Goal: Task Accomplishment & Management: Manage account settings

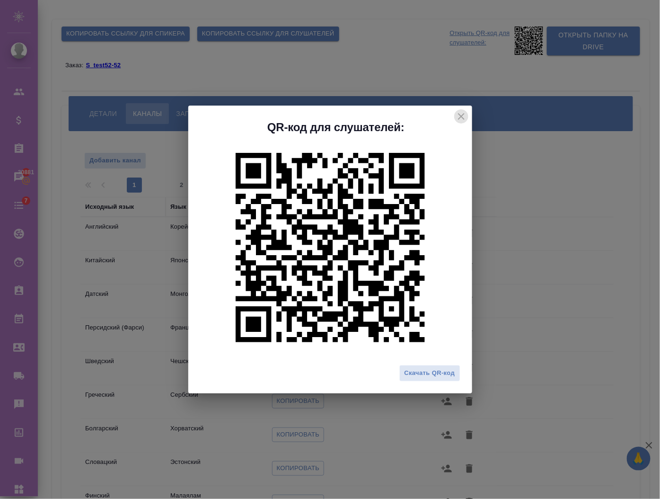
click at [464, 115] on icon "close" at bounding box center [461, 116] width 7 height 7
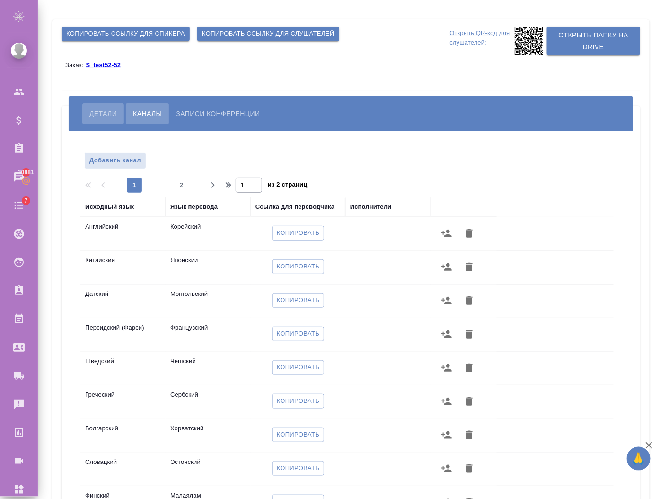
click at [87, 109] on button "Детали" at bounding box center [103, 113] width 42 height 21
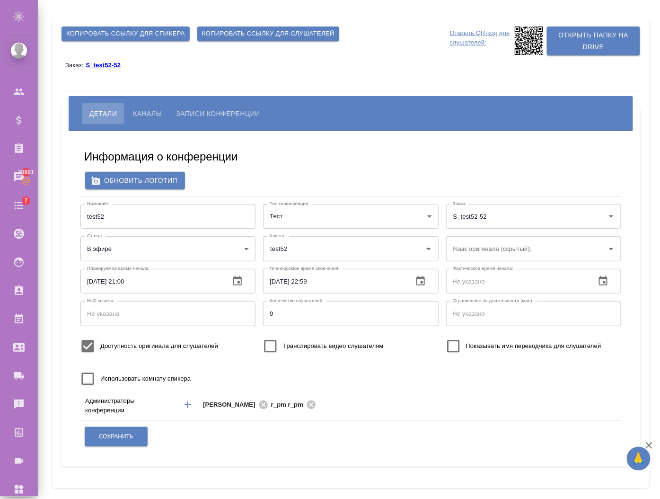
type input "test52"
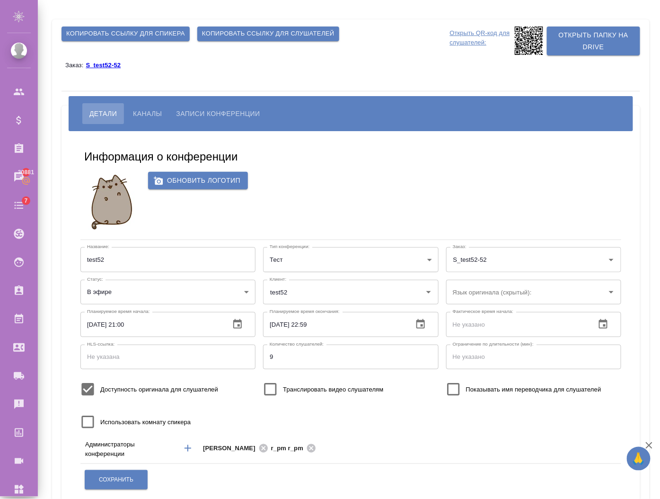
click at [257, 124] on button "Записи конференции" at bounding box center [218, 113] width 98 height 21
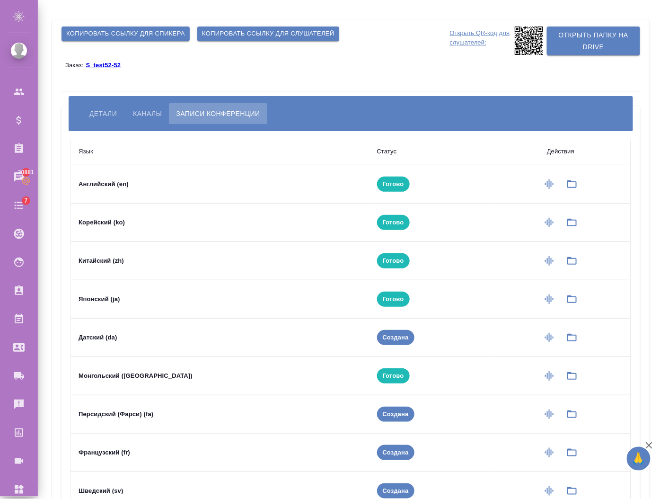
click at [145, 109] on span "Каналы" at bounding box center [147, 113] width 29 height 11
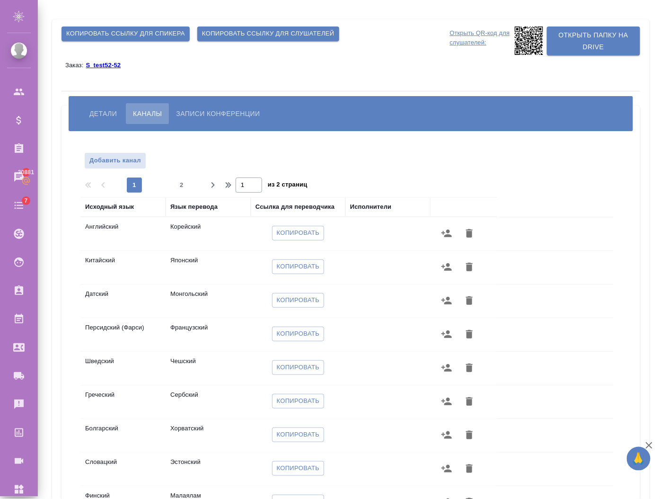
scroll to position [93, 0]
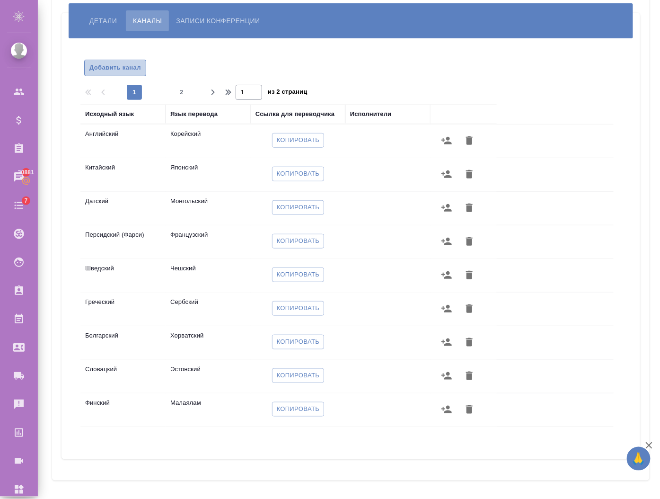
click at [106, 66] on span "Добавить канал" at bounding box center [115, 67] width 52 height 11
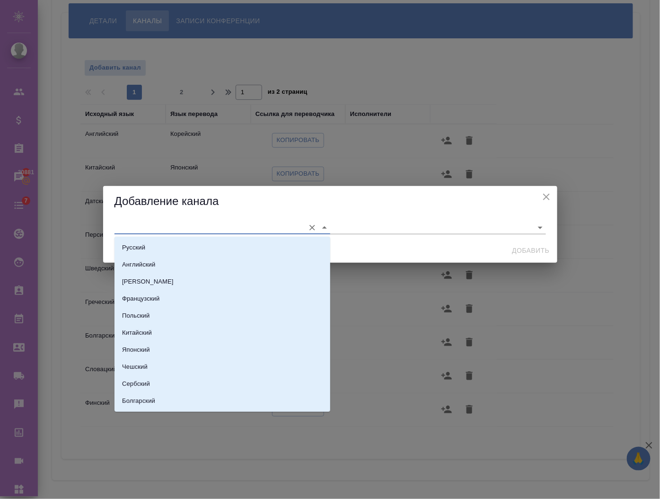
click at [147, 222] on input "text" at bounding box center [208, 227] width 186 height 13
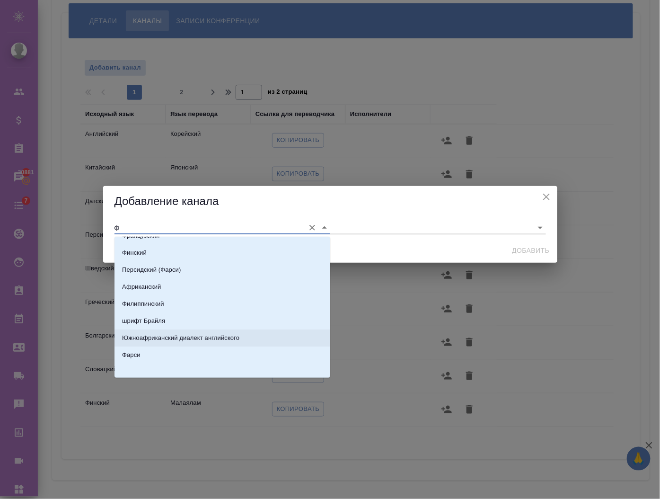
scroll to position [15, 0]
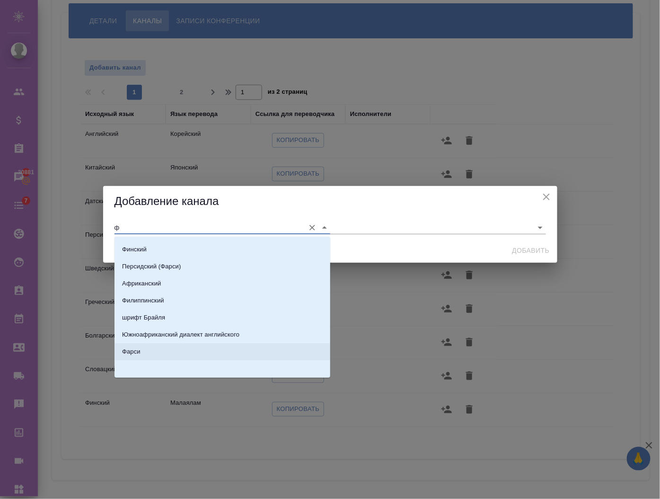
click at [143, 348] on li "Фарси" at bounding box center [223, 351] width 216 height 17
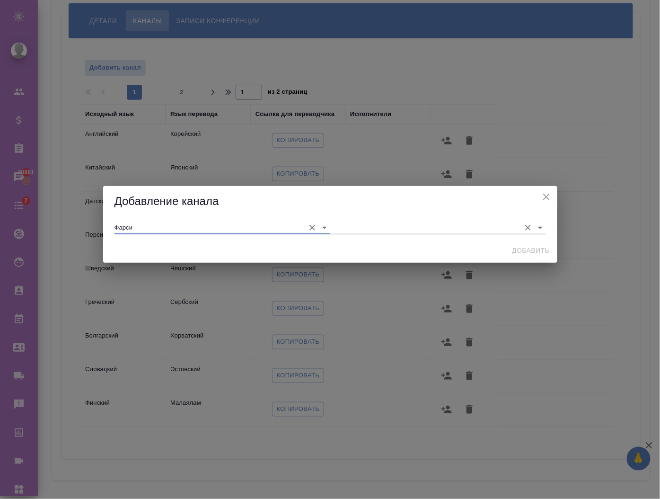
type input "Фарси"
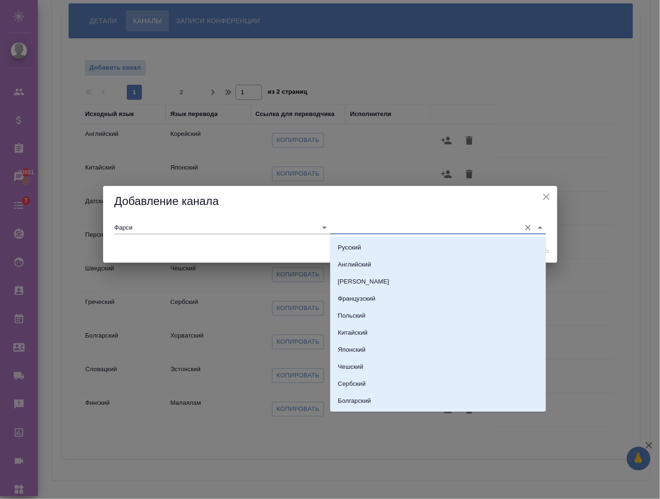
click at [357, 231] on input "text" at bounding box center [423, 227] width 186 height 13
click at [368, 309] on li "Польский" at bounding box center [438, 315] width 216 height 17
type input "Польский"
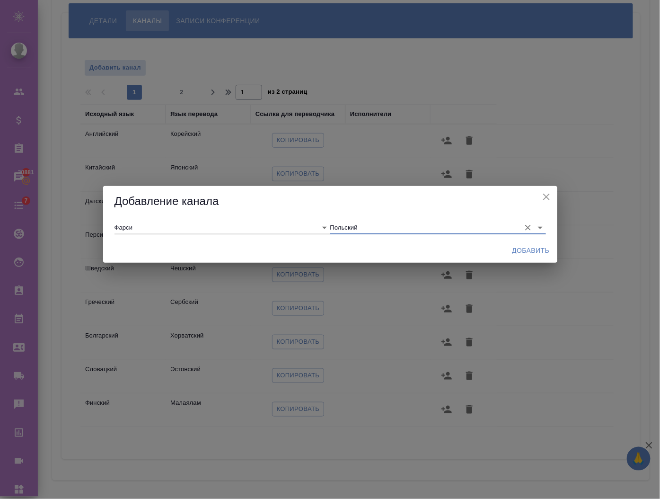
click at [518, 253] on span "Добавить" at bounding box center [531, 251] width 37 height 12
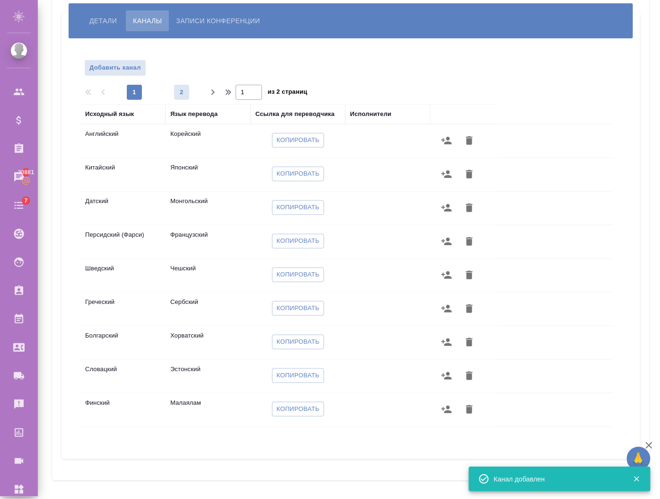
click at [178, 91] on span "2" at bounding box center [181, 92] width 15 height 9
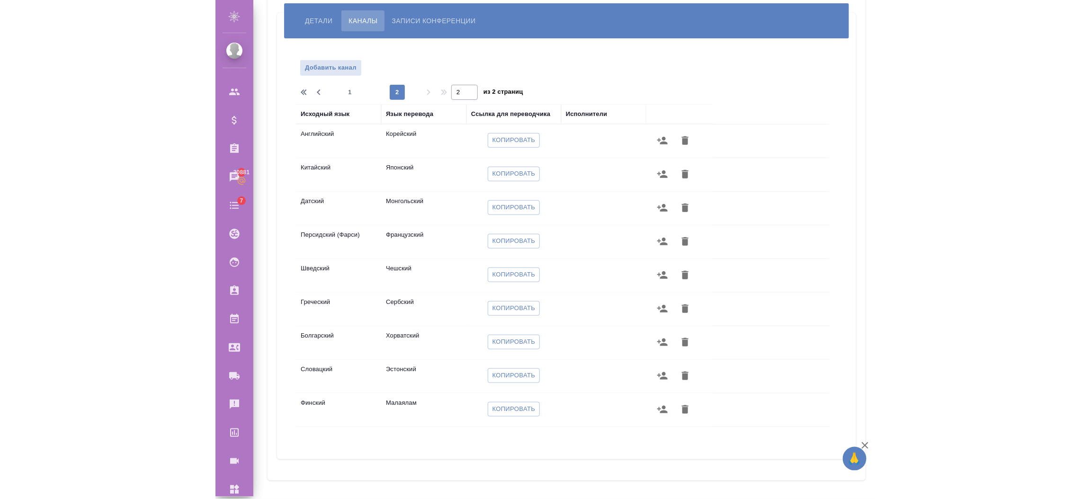
scroll to position [0, 0]
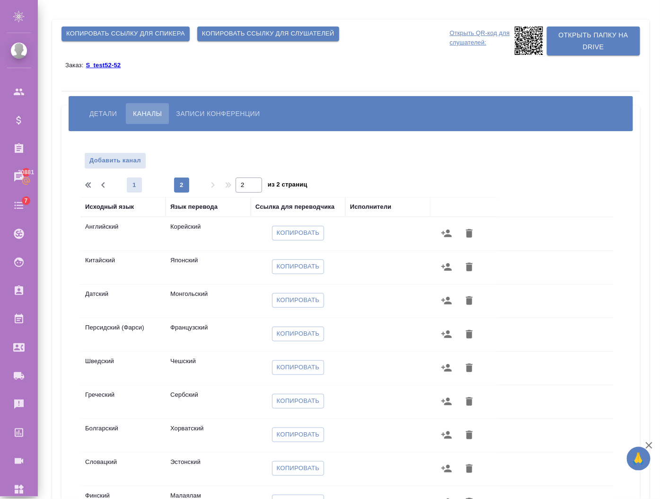
click at [140, 183] on span "1" at bounding box center [134, 184] width 15 height 9
type input "1"
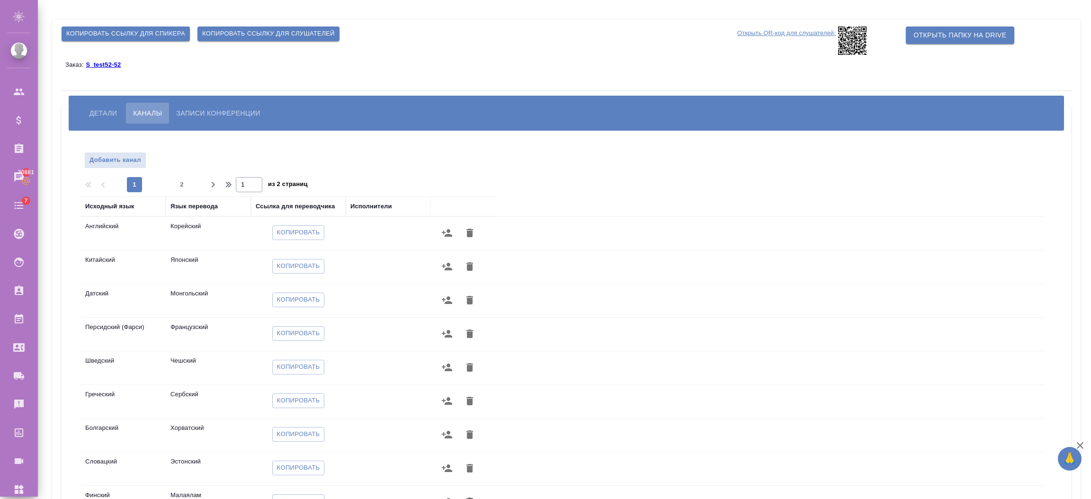
scroll to position [92, 0]
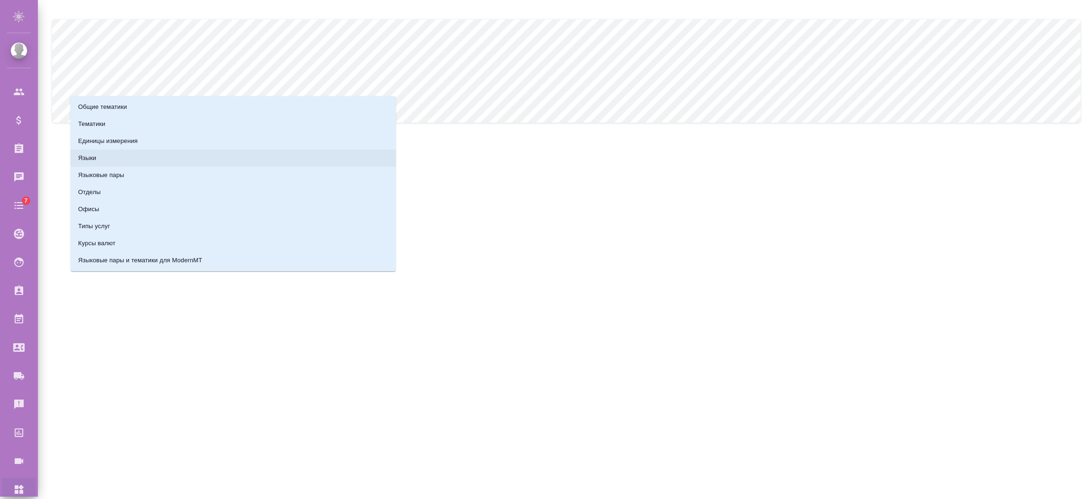
click at [100, 157] on li "Языки" at bounding box center [233, 158] width 325 height 17
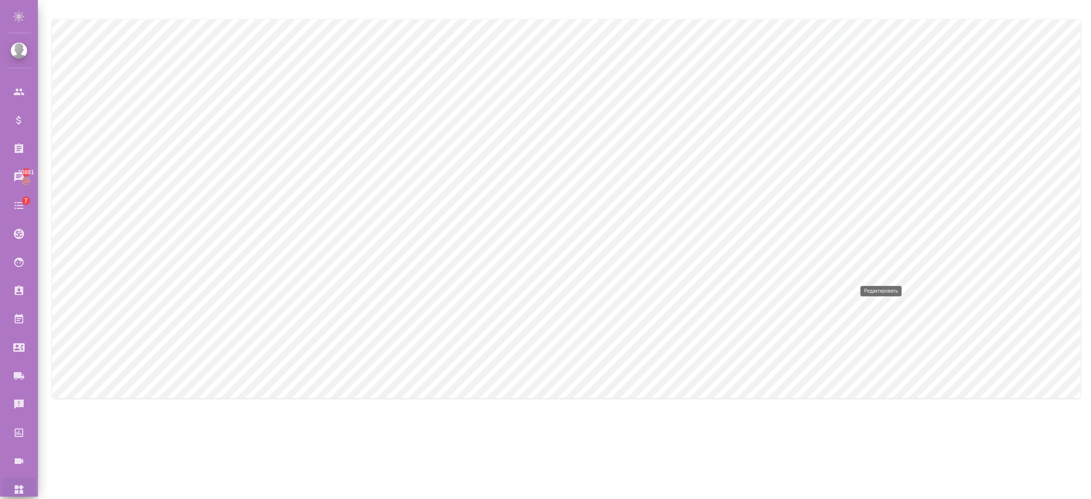
type input "123"
type input "Фарси"
type input "Farci"
type input "波斯语"
type input "56"
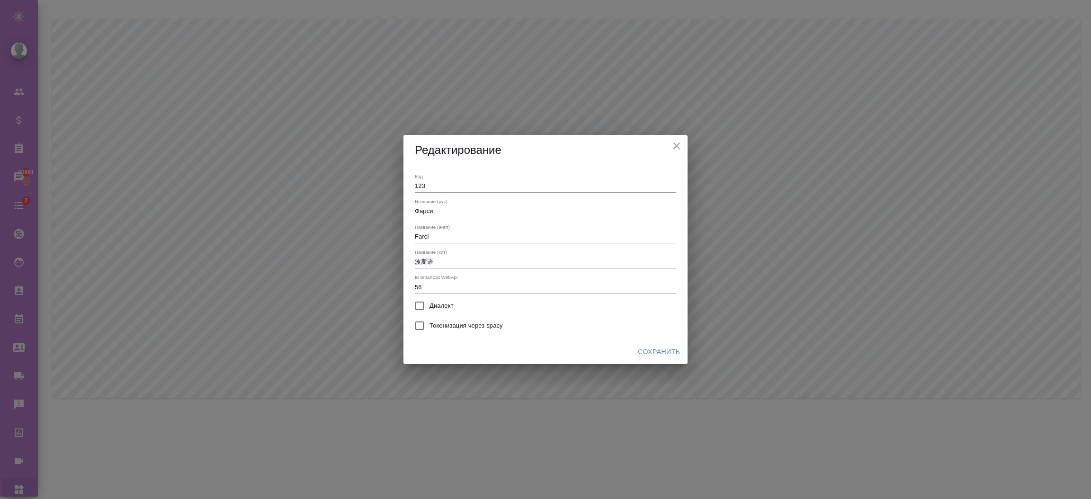
click at [677, 143] on icon "close" at bounding box center [676, 145] width 11 height 11
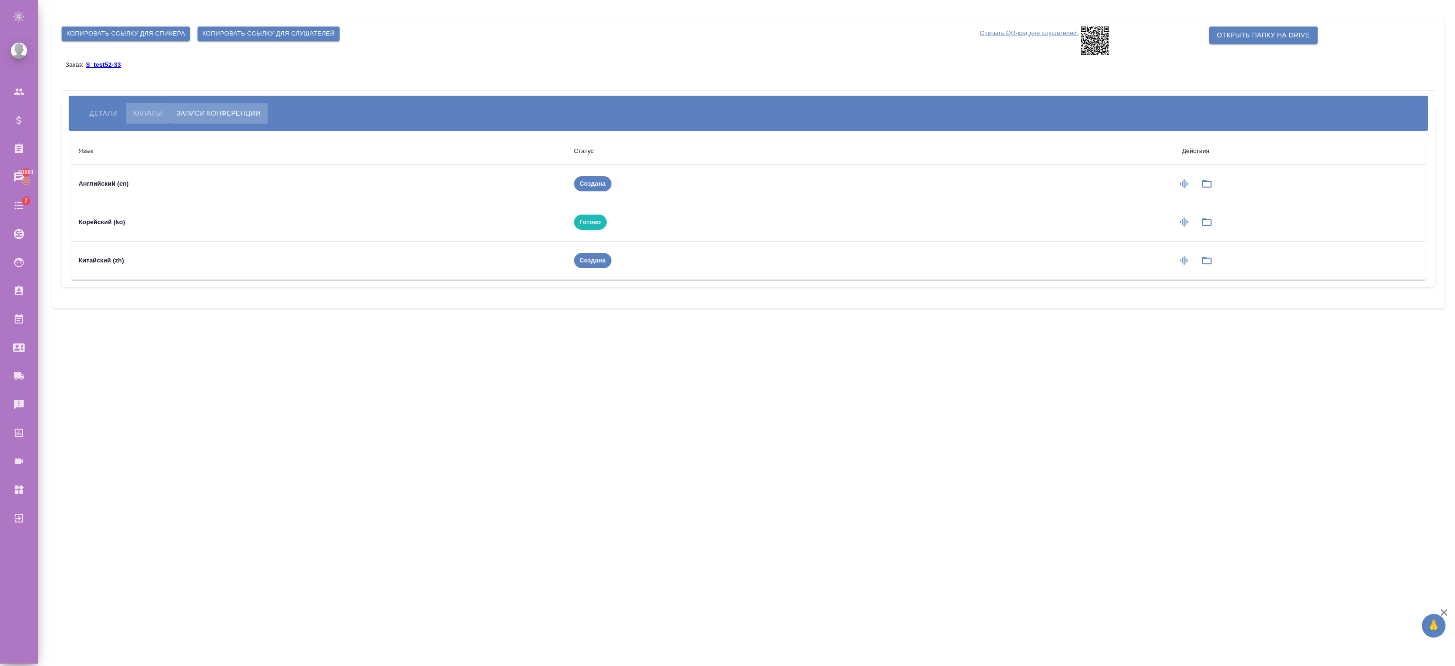
click at [153, 116] on span "Каналы" at bounding box center [147, 112] width 29 height 11
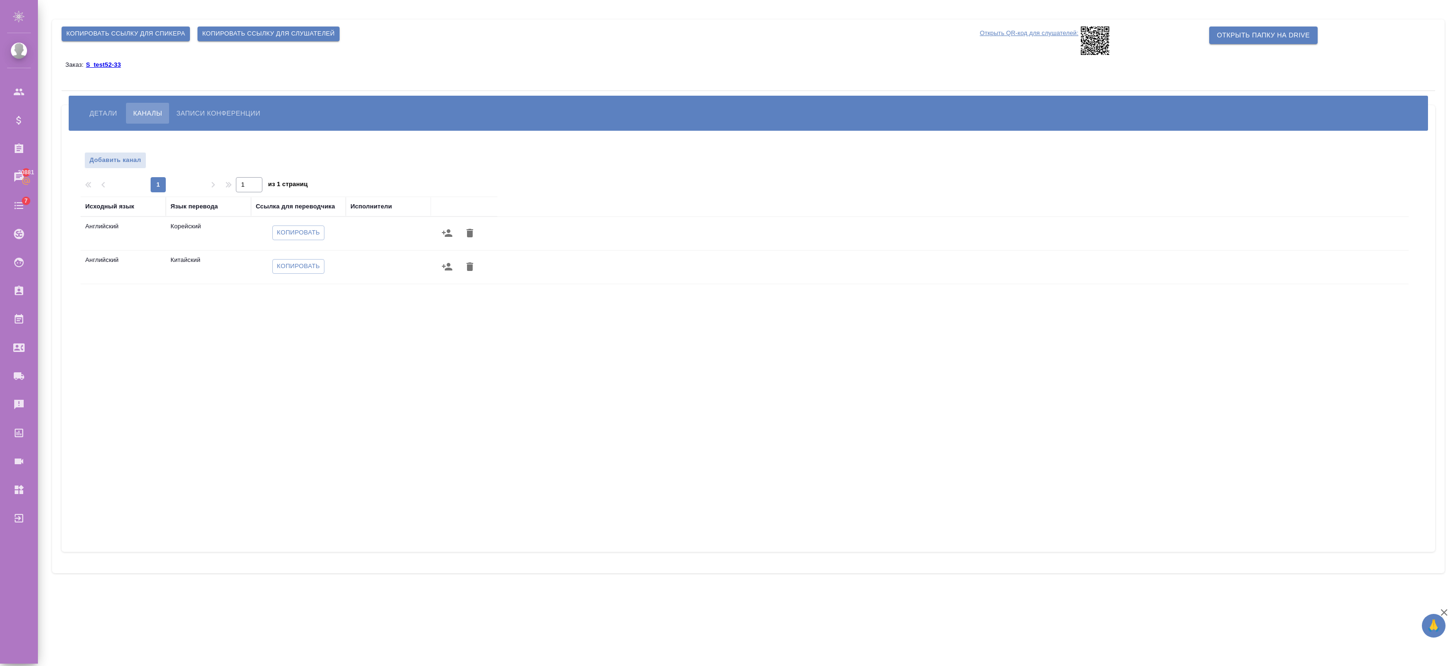
drag, startPoint x: 187, startPoint y: 387, endPoint x: 110, endPoint y: 188, distance: 213.3
click at [187, 387] on div "Исходный язык Язык перевода Ссылка для переводчика Исполнители Английский Корей…" at bounding box center [744, 366] width 1328 height 341
click at [114, 153] on button "Добавить канал" at bounding box center [115, 160] width 62 height 17
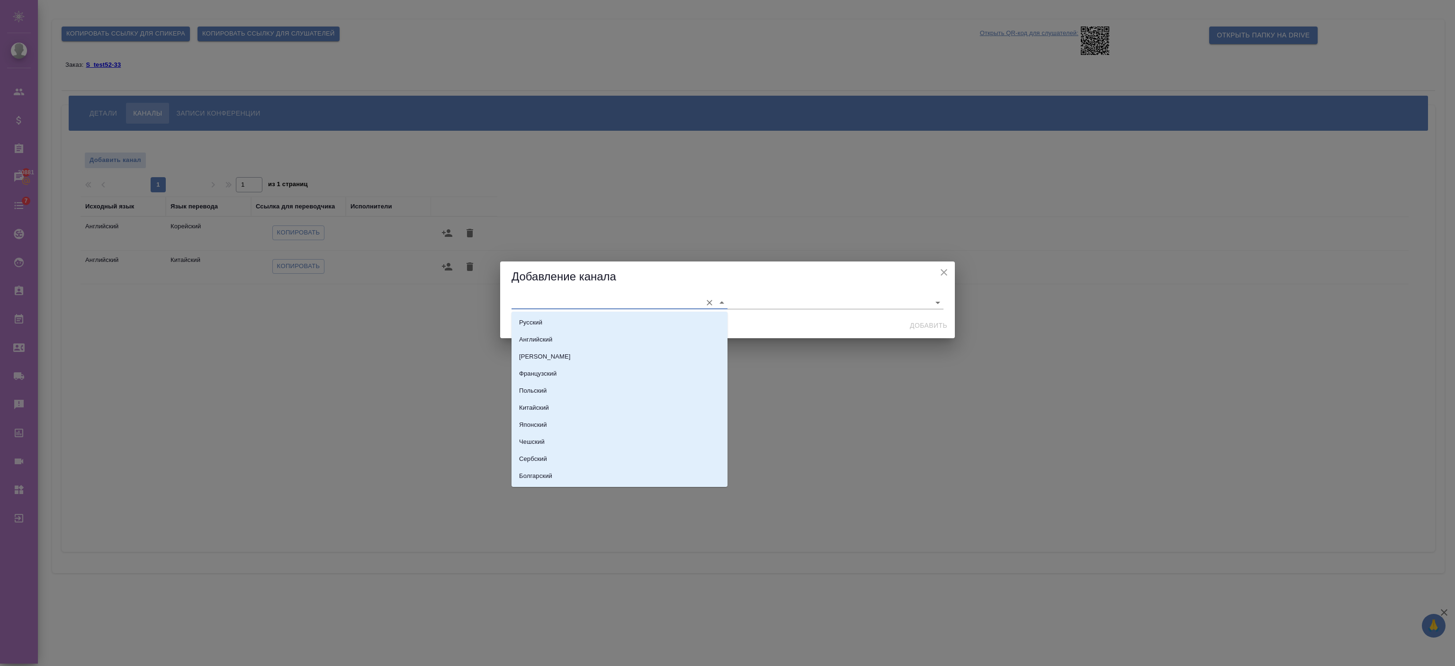
click at [547, 300] on input "text" at bounding box center [604, 302] width 186 height 13
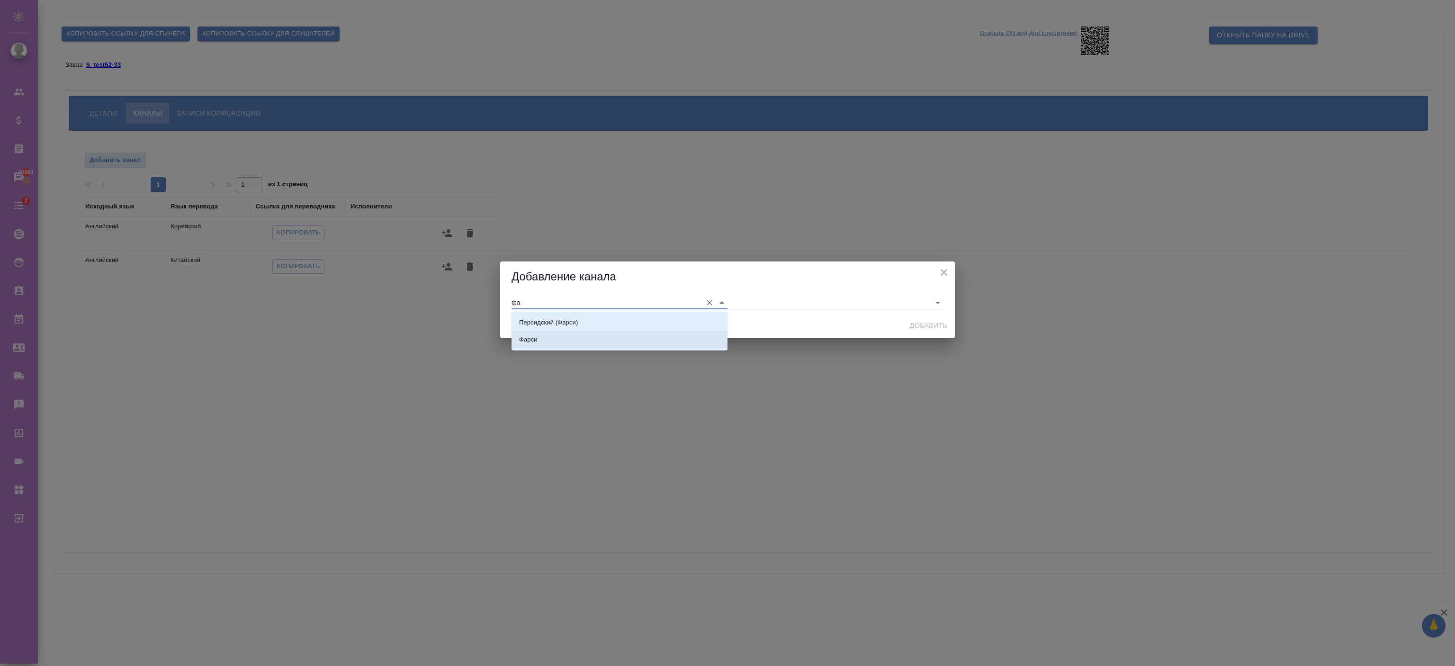
click at [546, 338] on li "Фарси" at bounding box center [619, 339] width 216 height 17
type input "Фарси"
click at [763, 296] on input "text" at bounding box center [820, 302] width 186 height 13
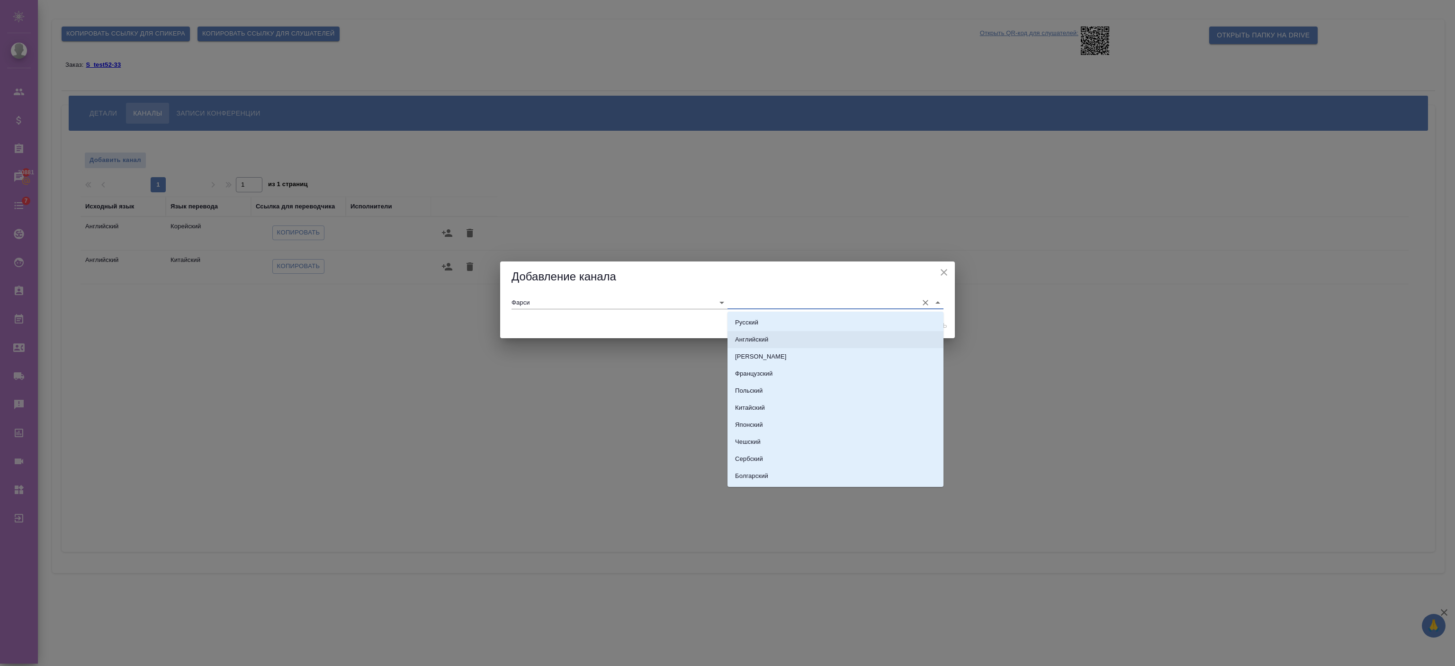
click at [761, 341] on p "Английский" at bounding box center [751, 339] width 33 height 9
type input "Английский"
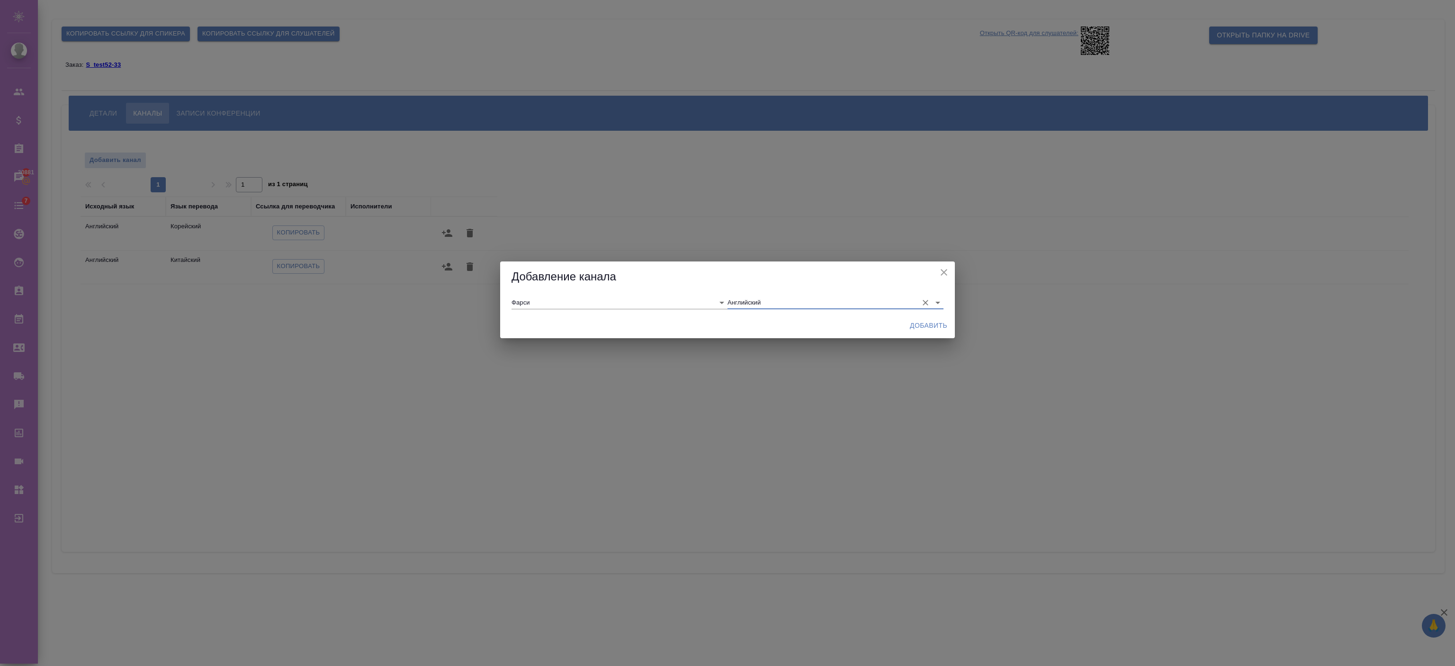
click at [936, 323] on span "Добавить" at bounding box center [928, 326] width 37 height 12
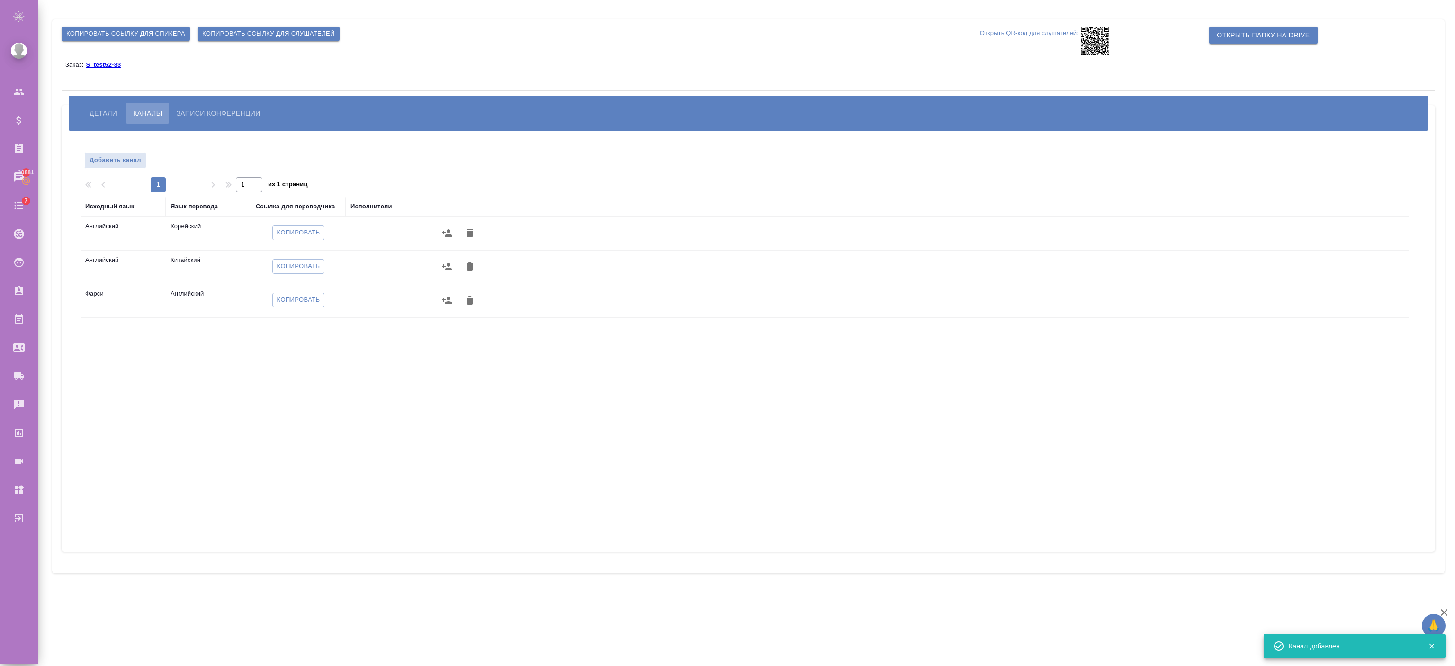
click at [256, 381] on div "Исходный язык Язык перевода Ссылка для переводчика Исполнители Английский Корей…" at bounding box center [744, 366] width 1328 height 341
click at [1082, 43] on icon at bounding box center [1094, 41] width 28 height 28
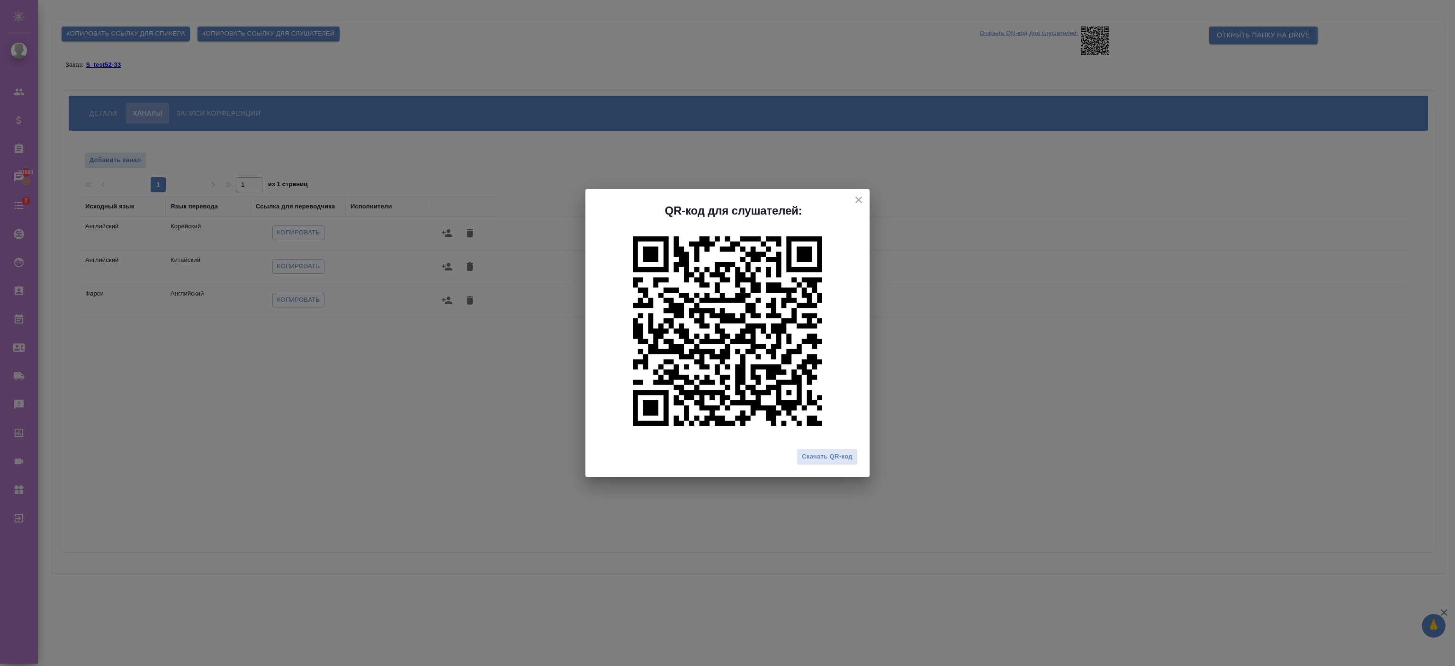
click at [864, 201] on icon "close" at bounding box center [858, 199] width 11 height 11
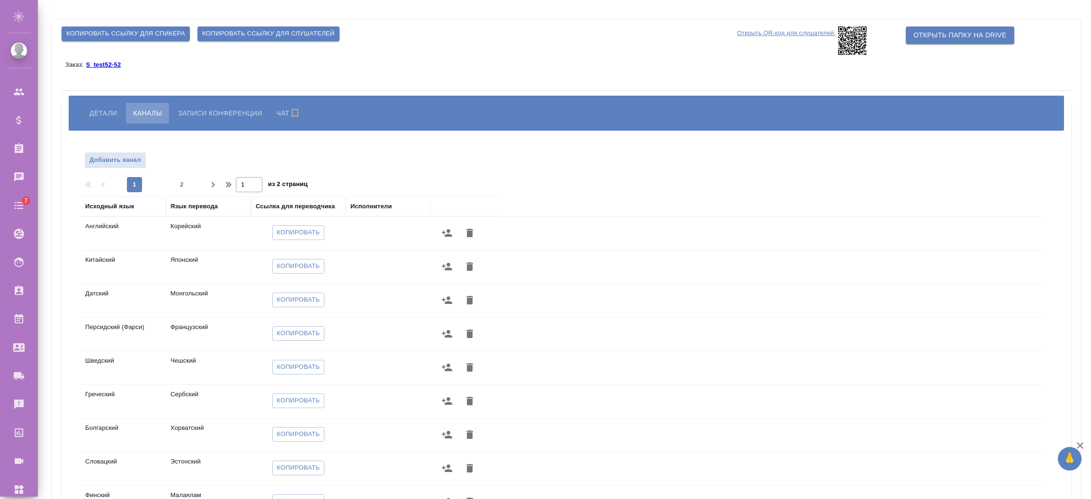
scroll to position [92, 0]
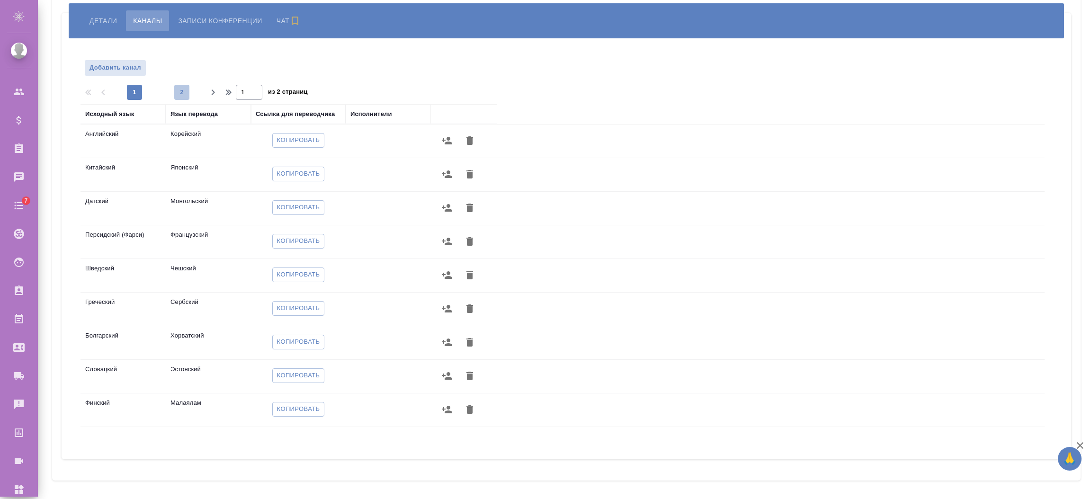
click at [181, 88] on span "2" at bounding box center [181, 92] width 15 height 9
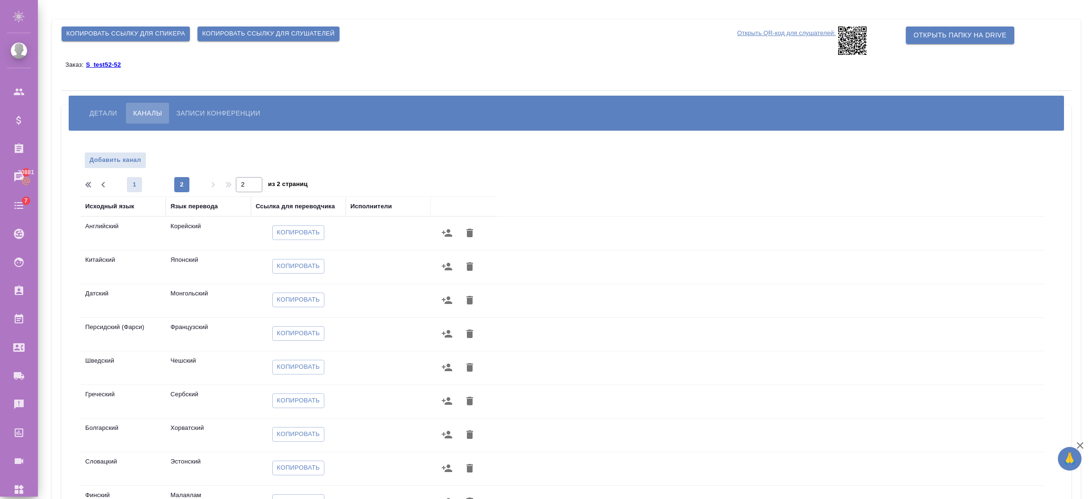
click at [140, 181] on span "1" at bounding box center [134, 184] width 15 height 9
click at [170, 194] on div "Добавить канал 1 2 1 из 2 страниц Исходный язык Язык перевода Ссылка для перево…" at bounding box center [566, 344] width 972 height 385
click at [177, 181] on span "2" at bounding box center [181, 184] width 15 height 9
click at [133, 181] on span "1" at bounding box center [134, 184] width 15 height 9
type input "1"
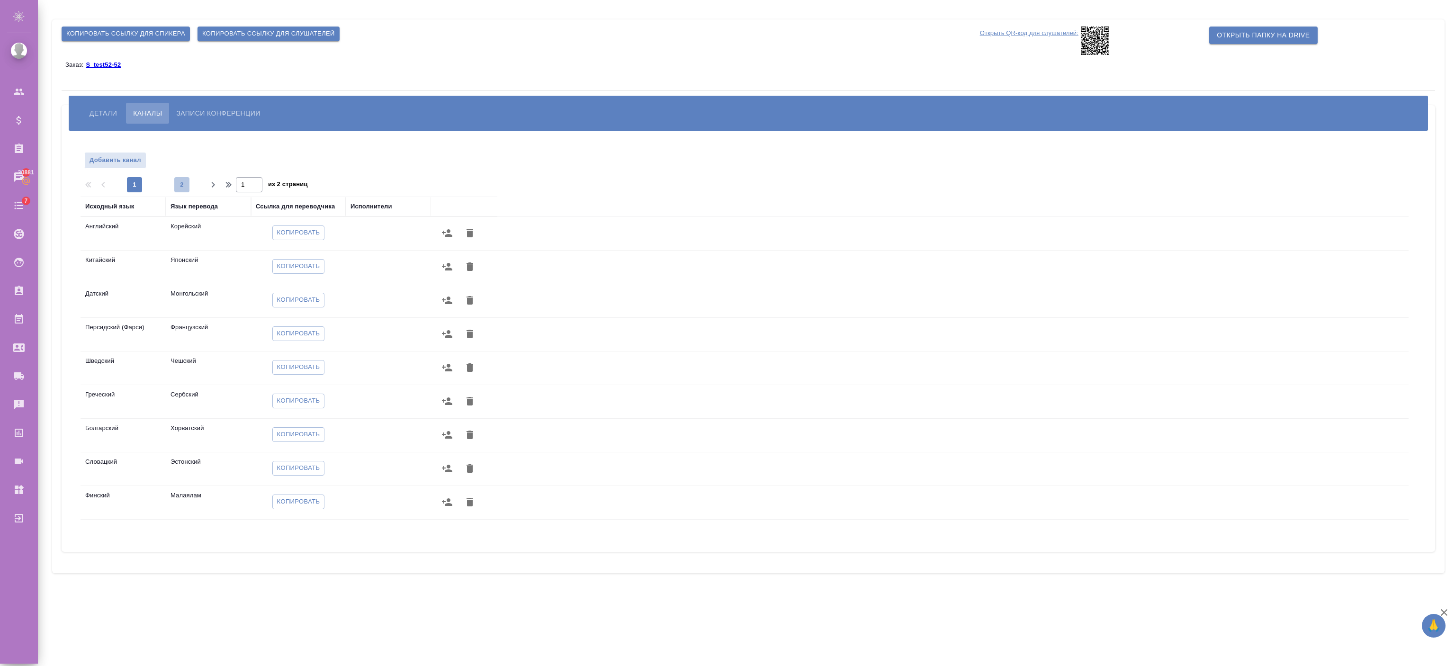
click at [175, 181] on span "2" at bounding box center [181, 184] width 15 height 9
type input "2"
click at [1085, 46] on icon at bounding box center [1094, 41] width 28 height 28
